Goal: Find specific page/section: Find specific page/section

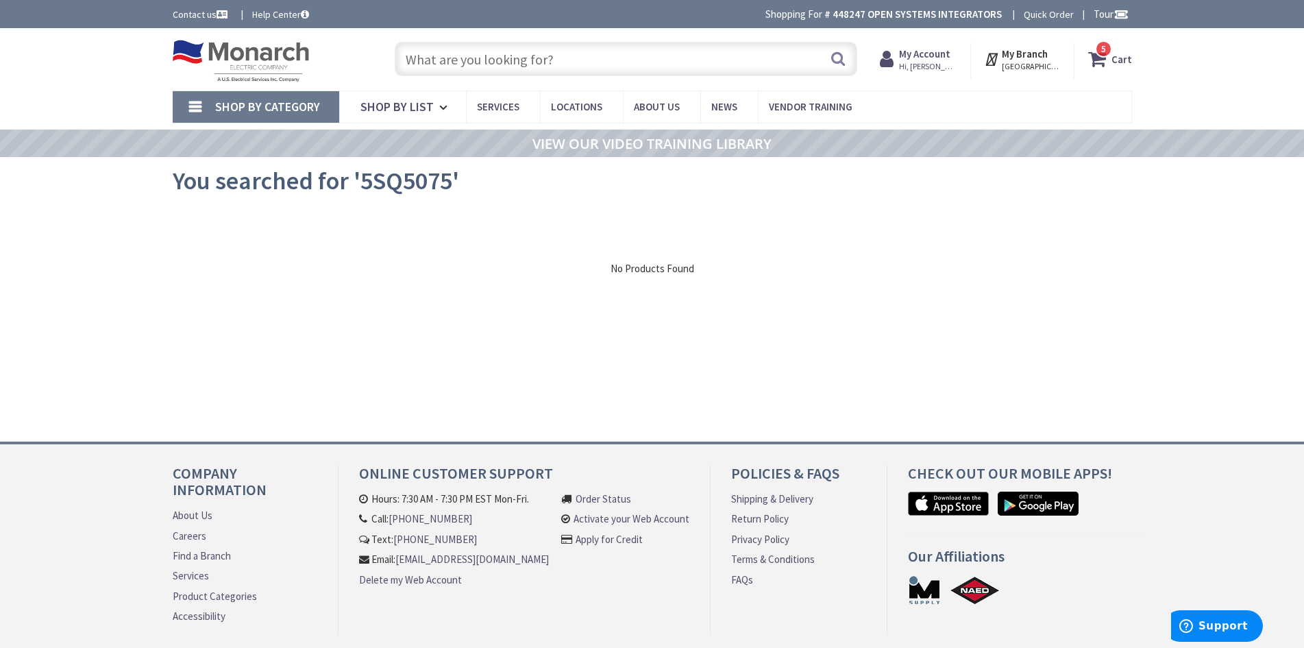
click at [543, 53] on input "text" at bounding box center [626, 59] width 463 height 34
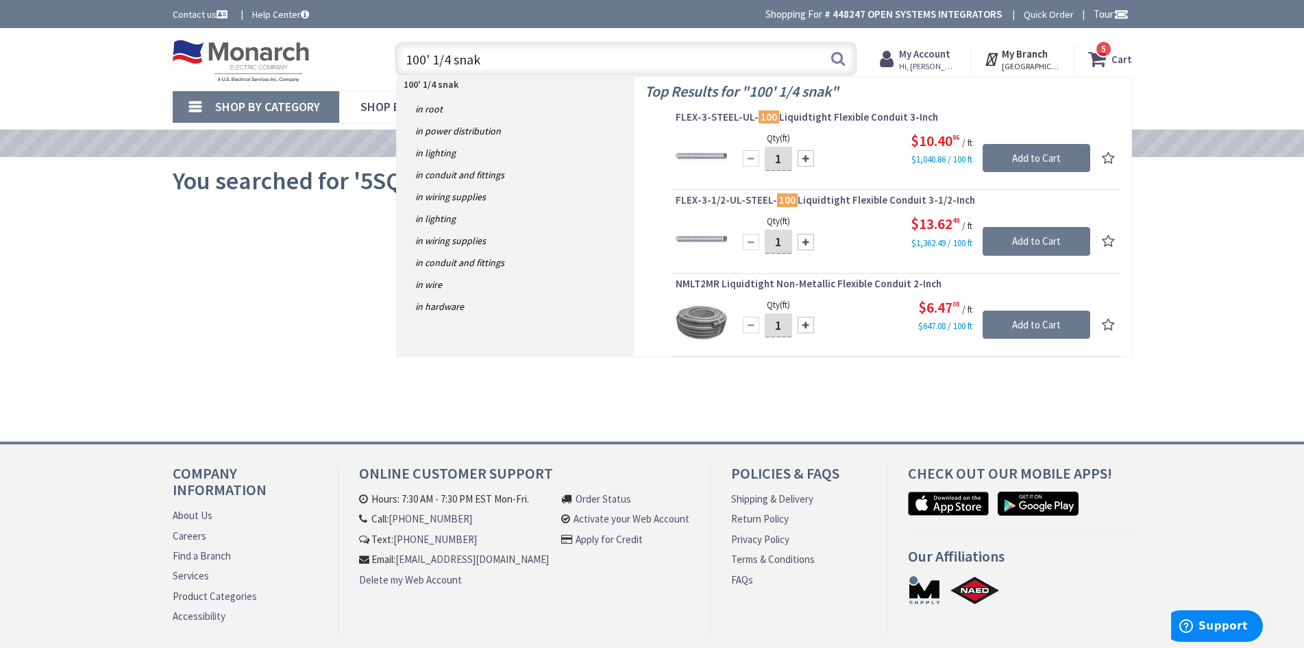
type input "100' 1/4 snake"
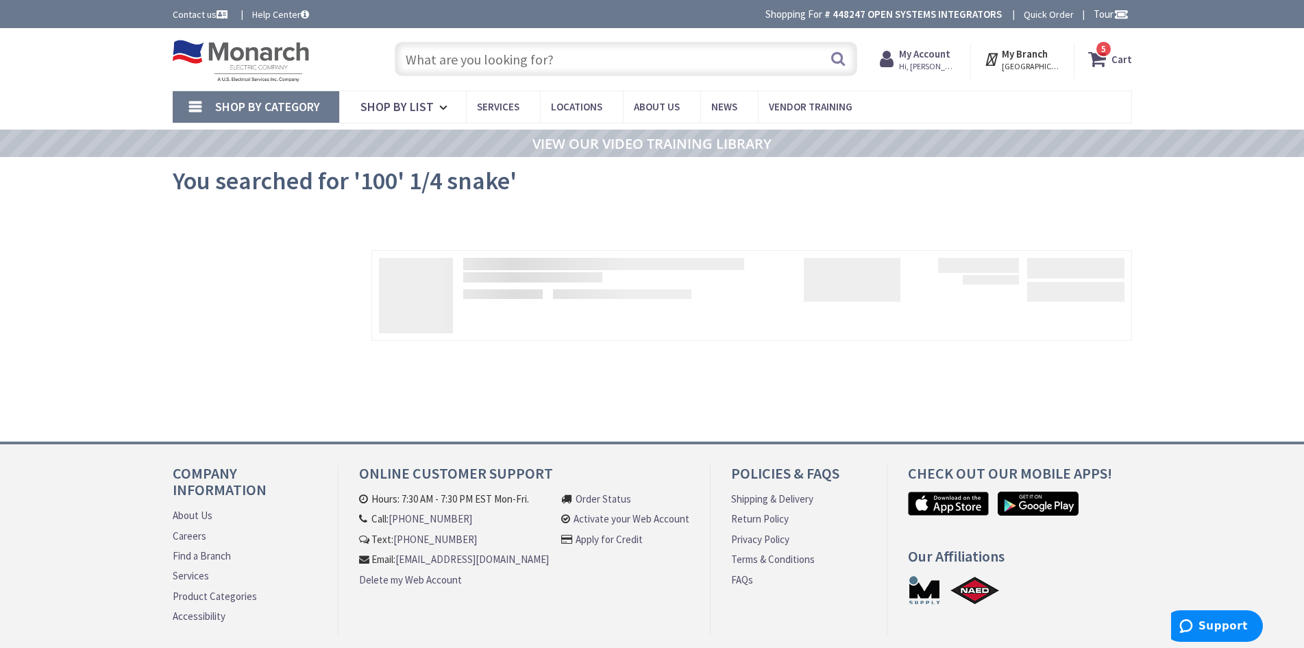
click at [167, 280] on main "You searched for '100' 1/4 snake' View Subcategories No Products Found We found…" at bounding box center [652, 299] width 1028 height 284
click at [246, 69] on img at bounding box center [241, 61] width 137 height 42
